Goal: Information Seeking & Learning: Compare options

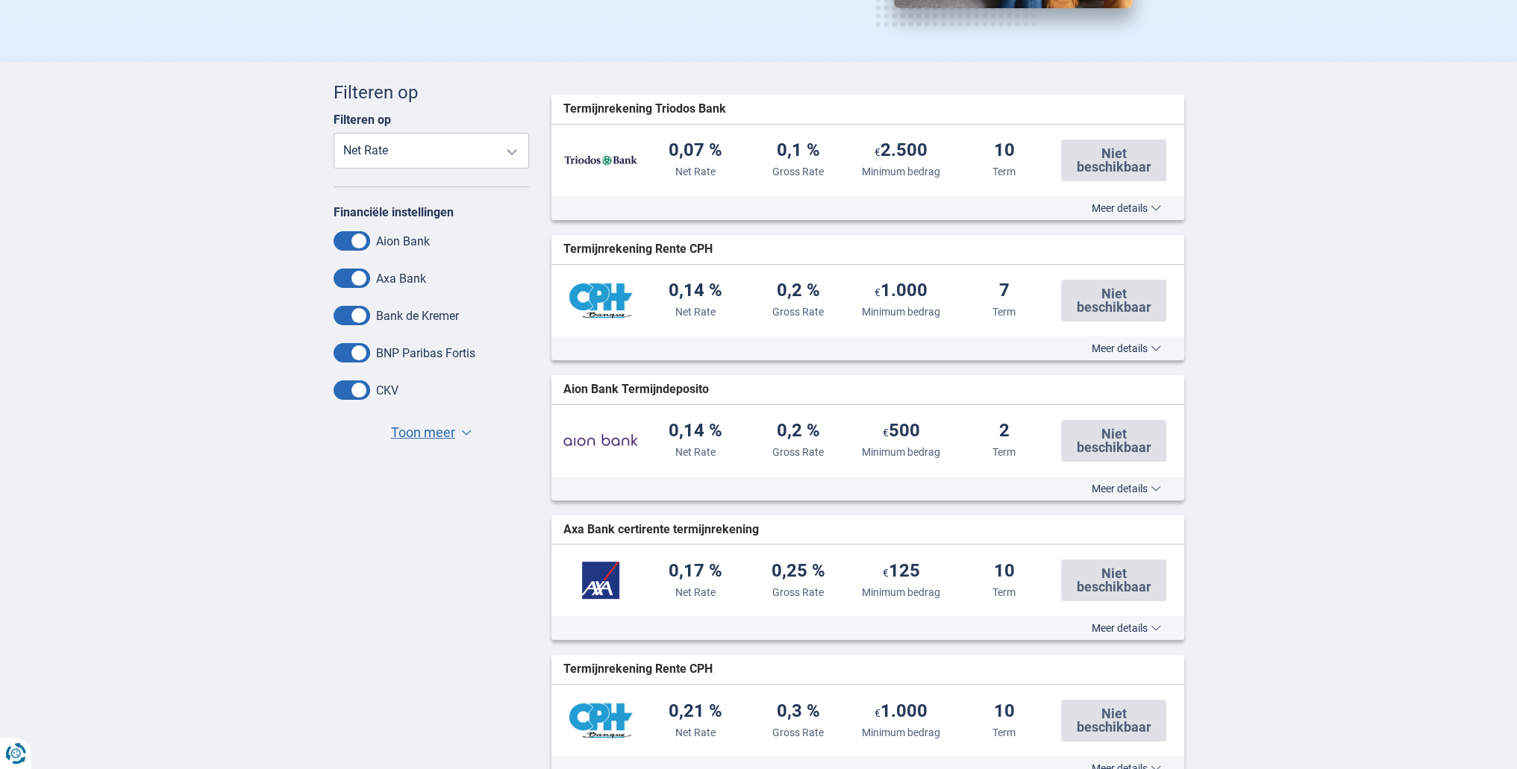
click at [463, 153] on select "Net Rate Gross Rate Minimum bedrag Term" at bounding box center [431, 151] width 196 height 36
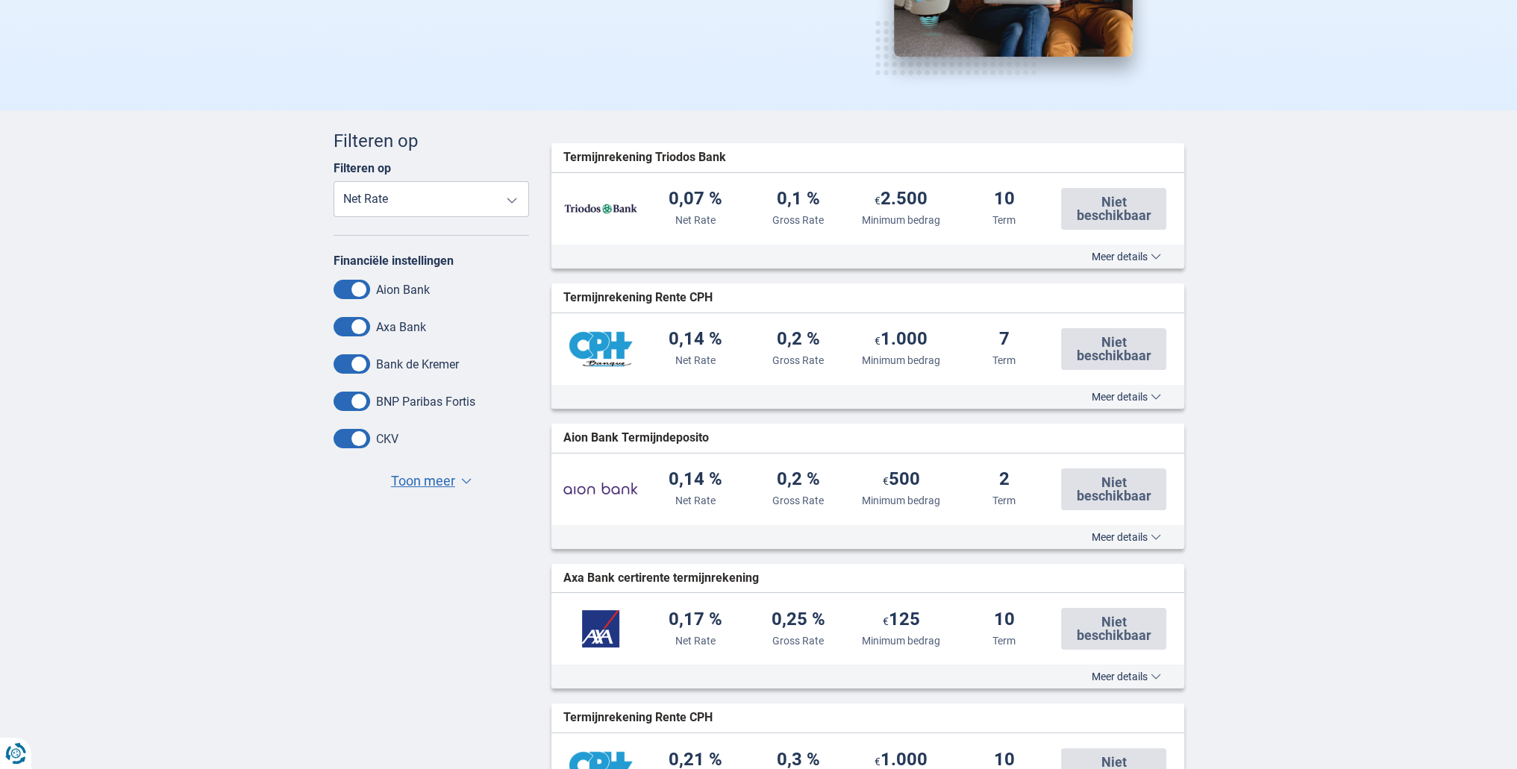
scroll to position [224, 0]
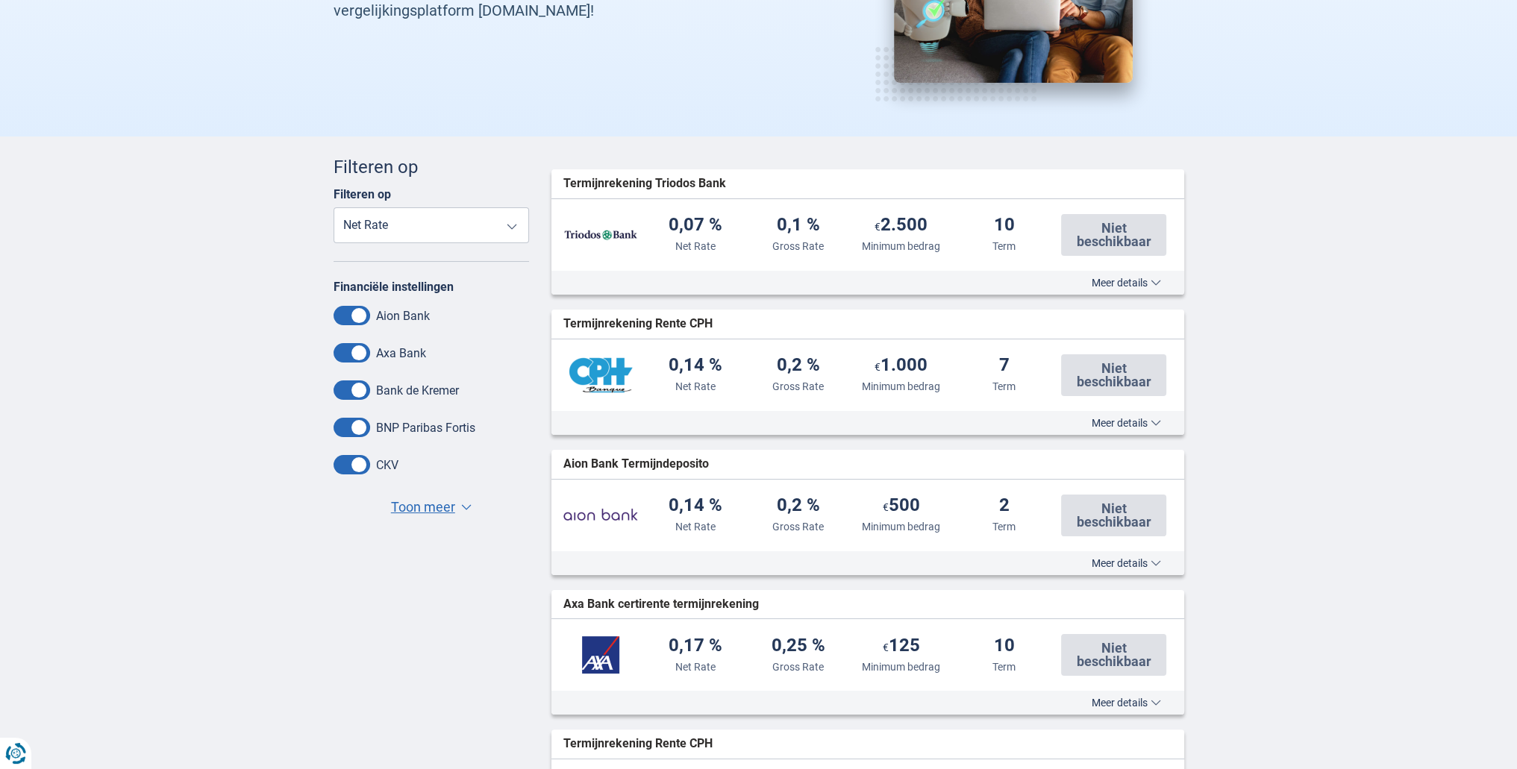
click at [439, 511] on span "Toon meer" at bounding box center [423, 507] width 64 height 19
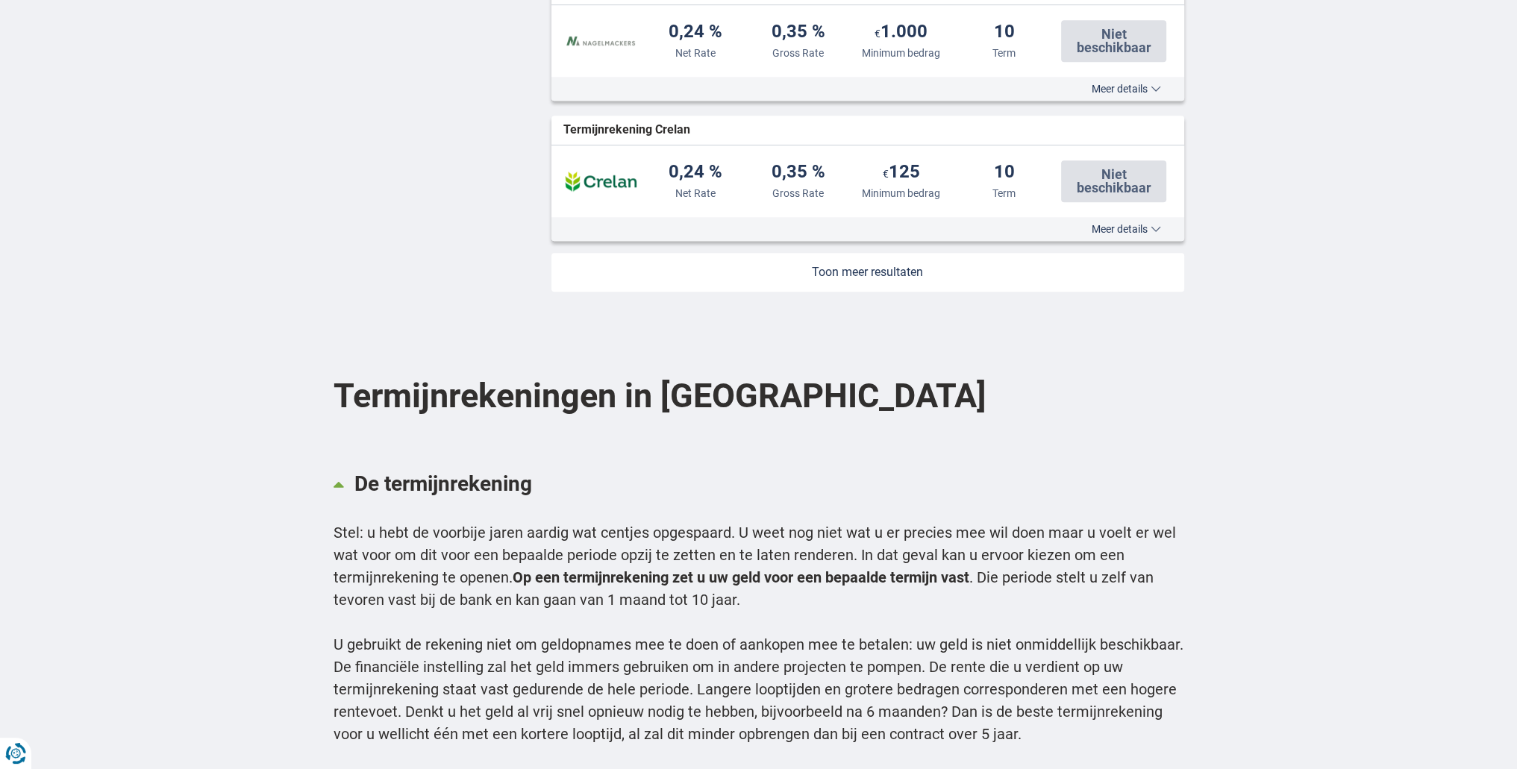
scroll to position [1641, 0]
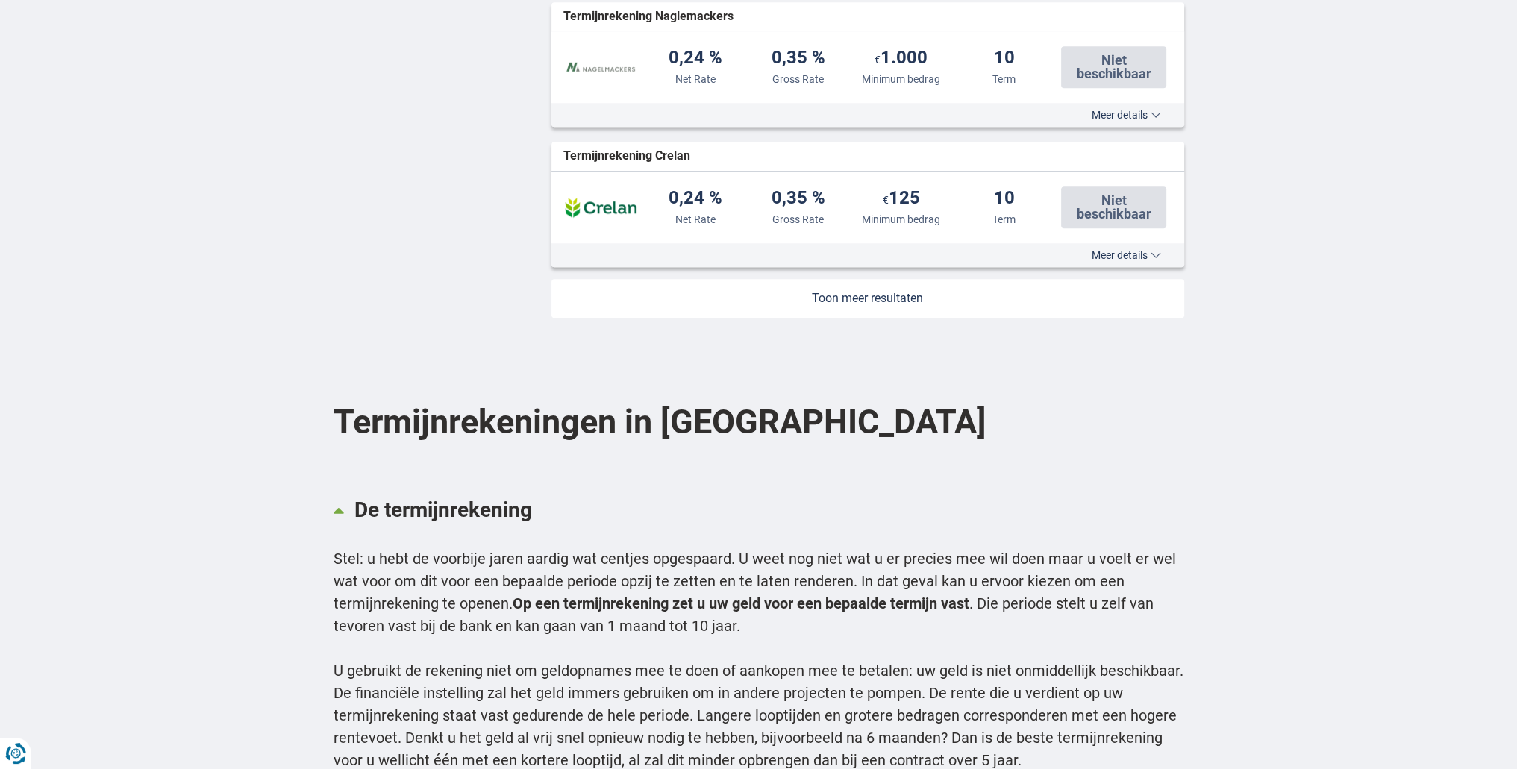
click at [868, 293] on link at bounding box center [867, 298] width 633 height 39
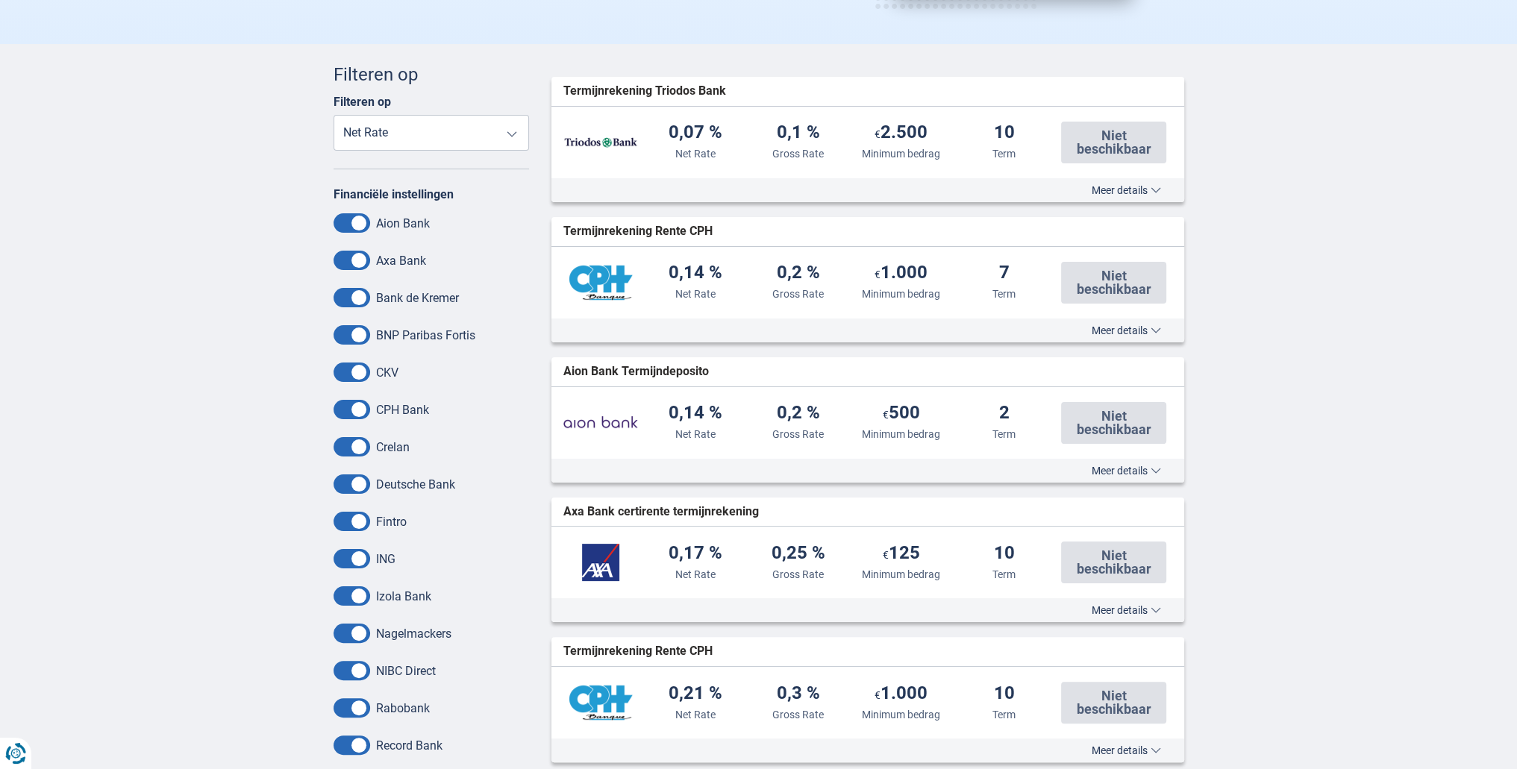
scroll to position [149, 0]
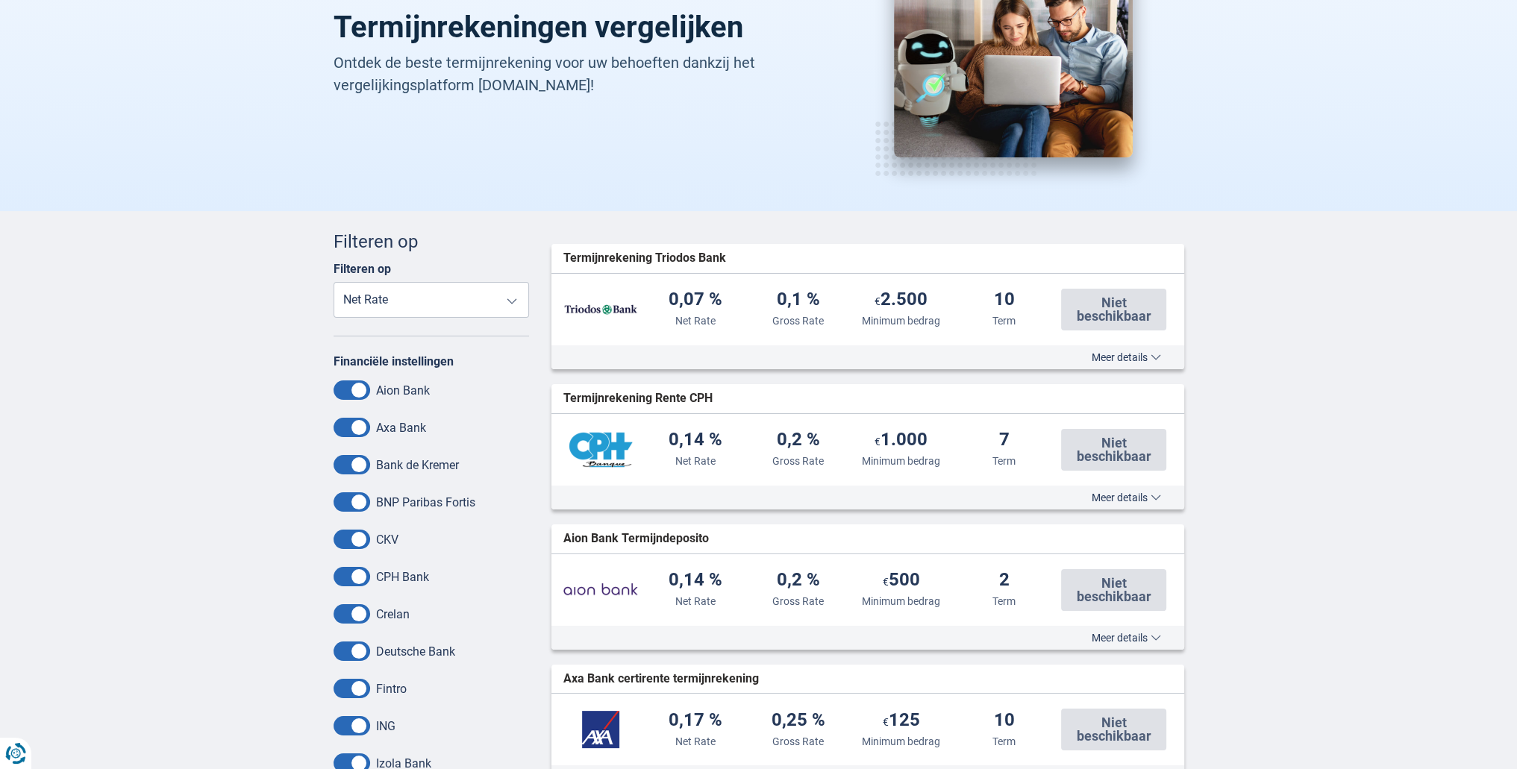
click at [512, 283] on select "Net Rate Gross Rate Minimum bedrag Term" at bounding box center [431, 300] width 196 height 36
select select "Term+"
click at [333, 282] on select "Net Rate Gross Rate Minimum bedrag Term" at bounding box center [431, 300] width 196 height 36
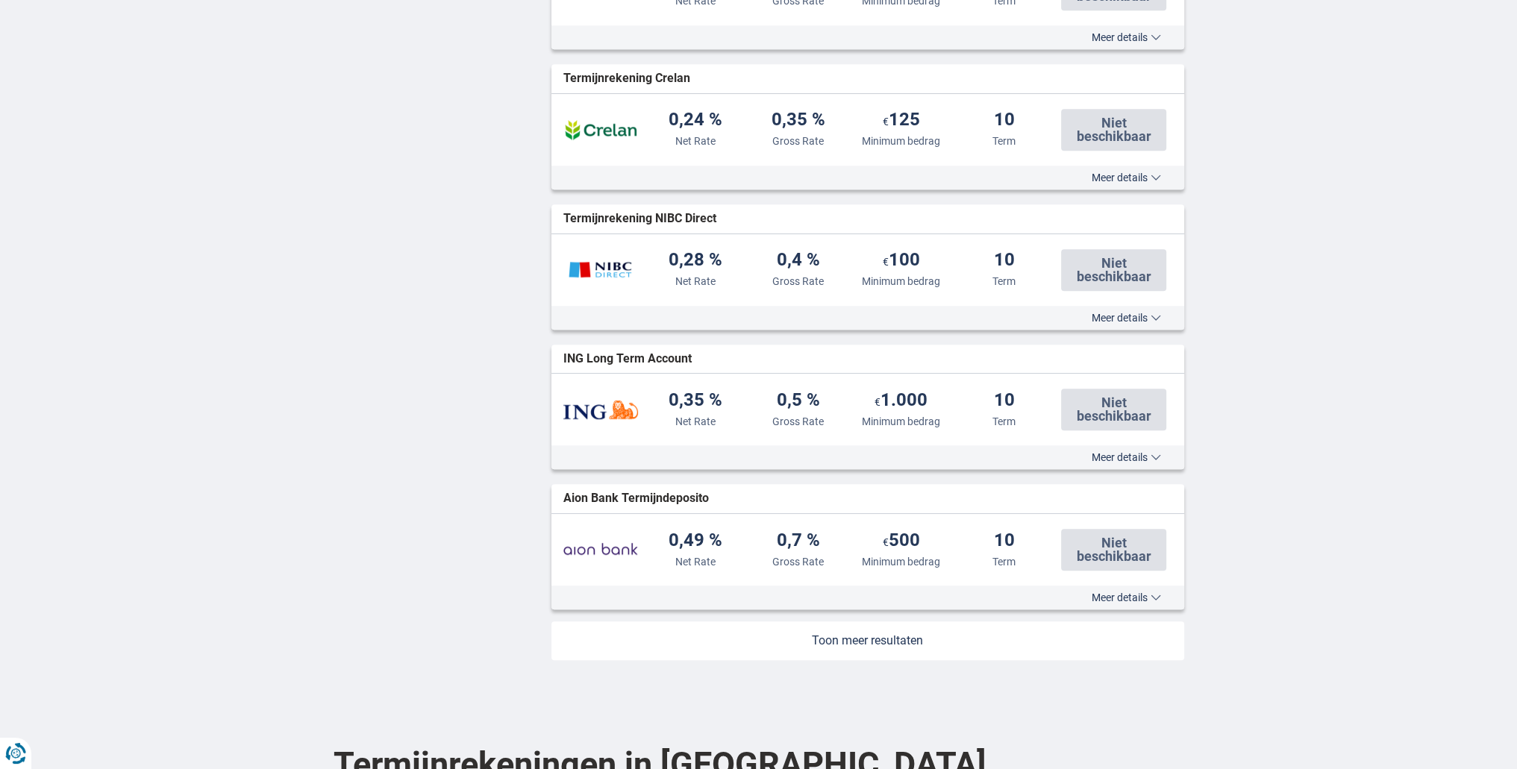
scroll to position [1567, 0]
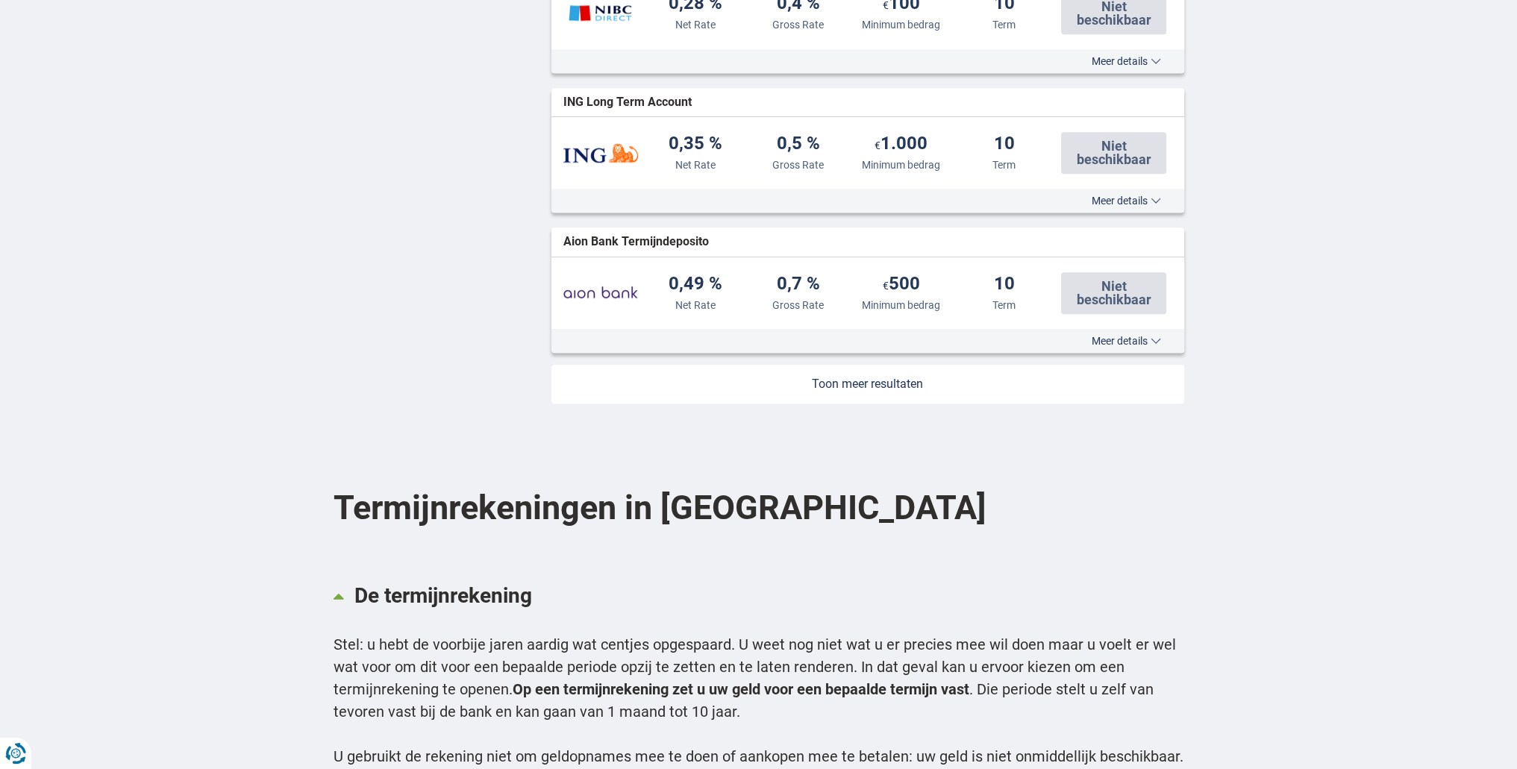
click at [856, 393] on link at bounding box center [867, 384] width 633 height 39
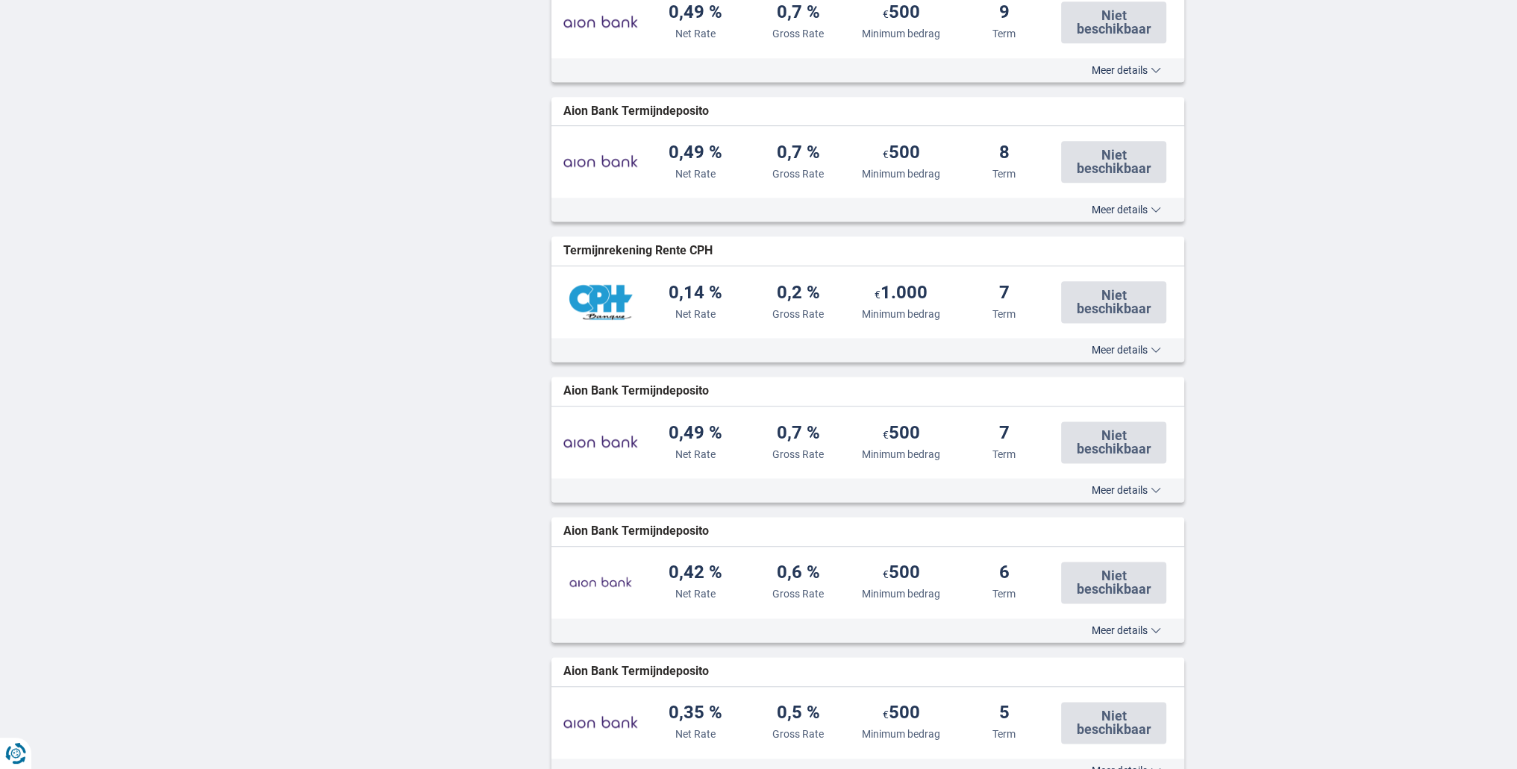
scroll to position [2536, 0]
